Goal: Task Accomplishment & Management: Use online tool/utility

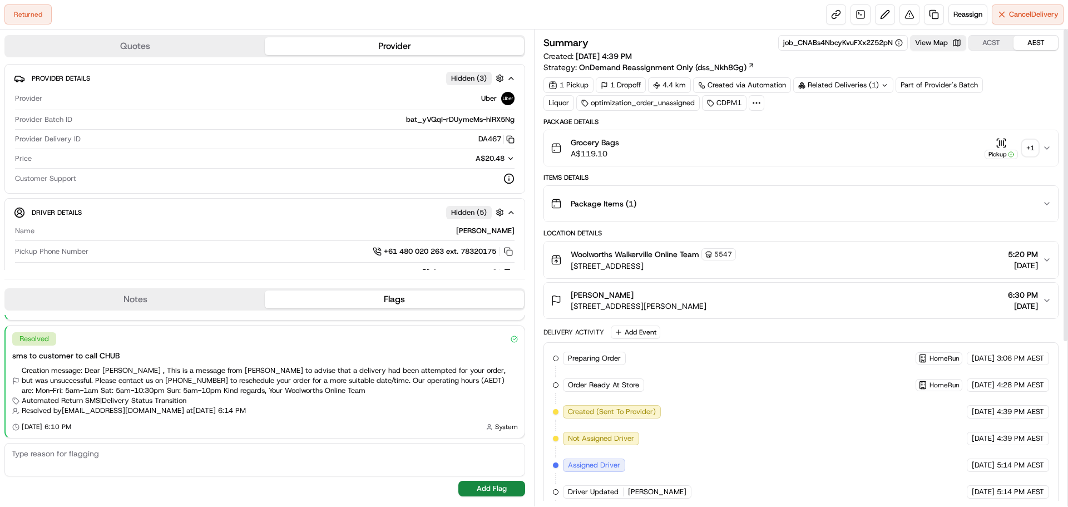
click at [1037, 146] on div "+ 1" at bounding box center [1031, 148] width 16 height 16
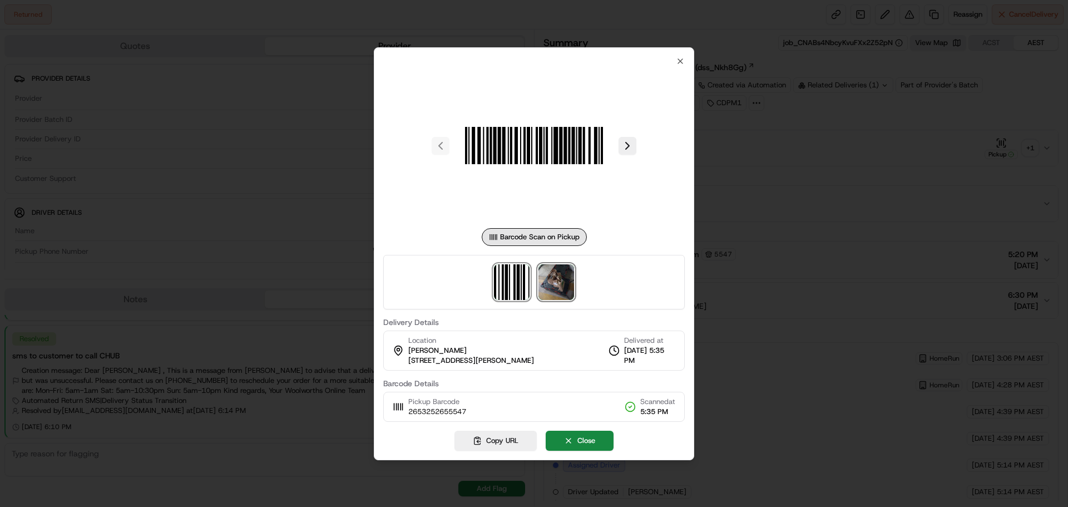
click at [552, 280] on img at bounding box center [557, 282] width 36 height 36
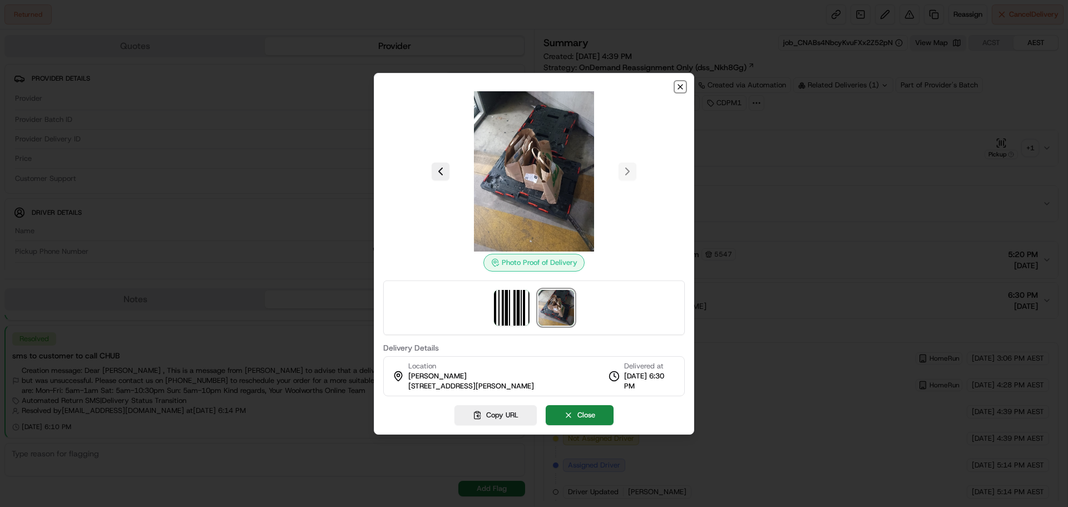
click at [683, 82] on icon "button" at bounding box center [680, 86] width 9 height 9
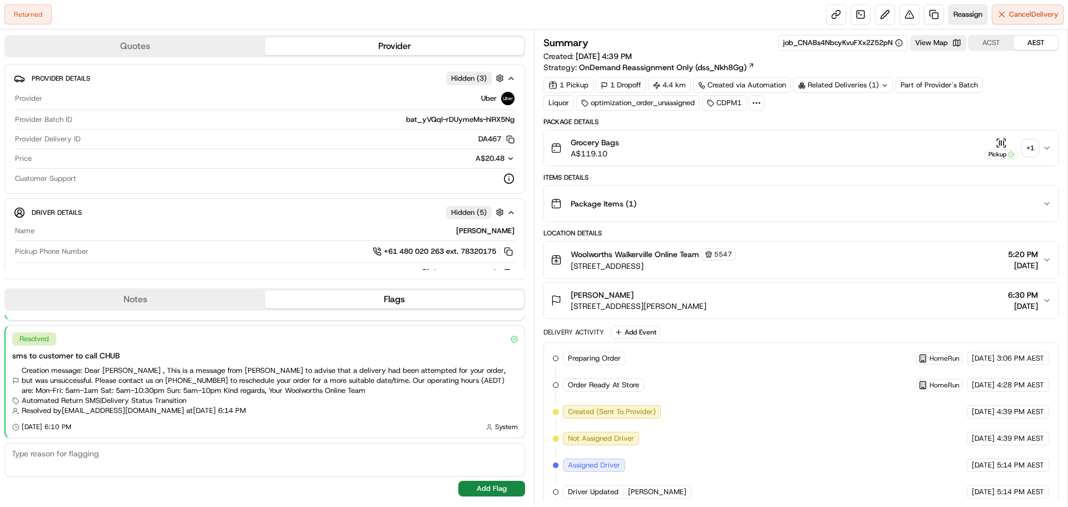
click at [964, 17] on span "Reassign" at bounding box center [968, 14] width 29 height 10
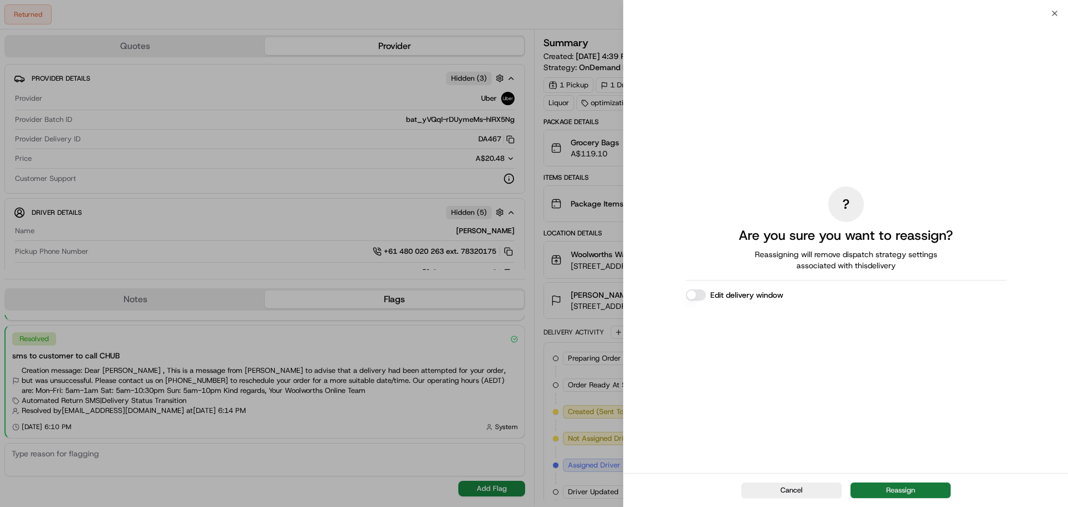
click at [926, 496] on button "Reassign" at bounding box center [901, 490] width 100 height 16
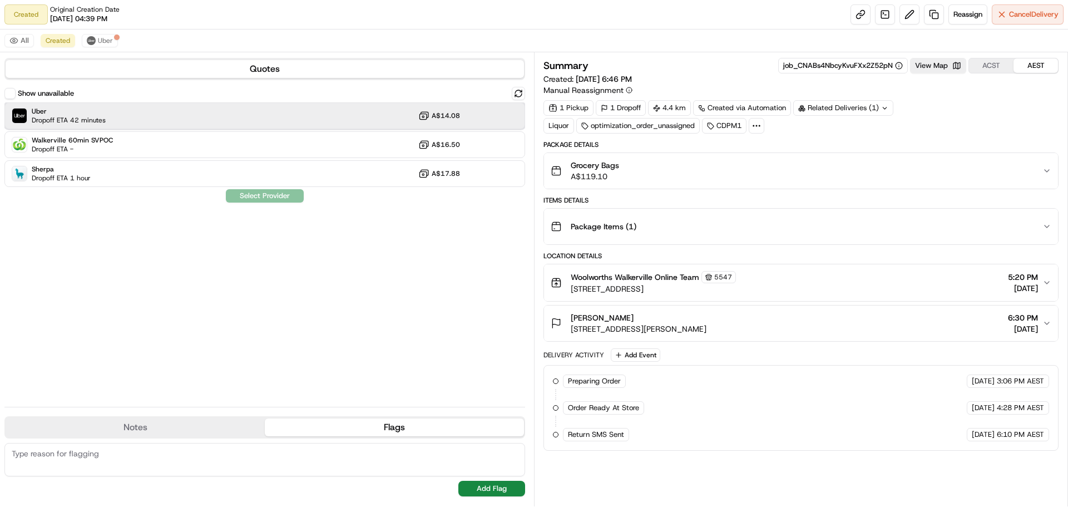
click at [115, 116] on div "Uber Dropoff ETA 42 minutes A$14.08" at bounding box center [264, 115] width 521 height 27
click at [287, 196] on button "Assign Provider" at bounding box center [264, 195] width 79 height 13
